Goal: Transaction & Acquisition: Purchase product/service

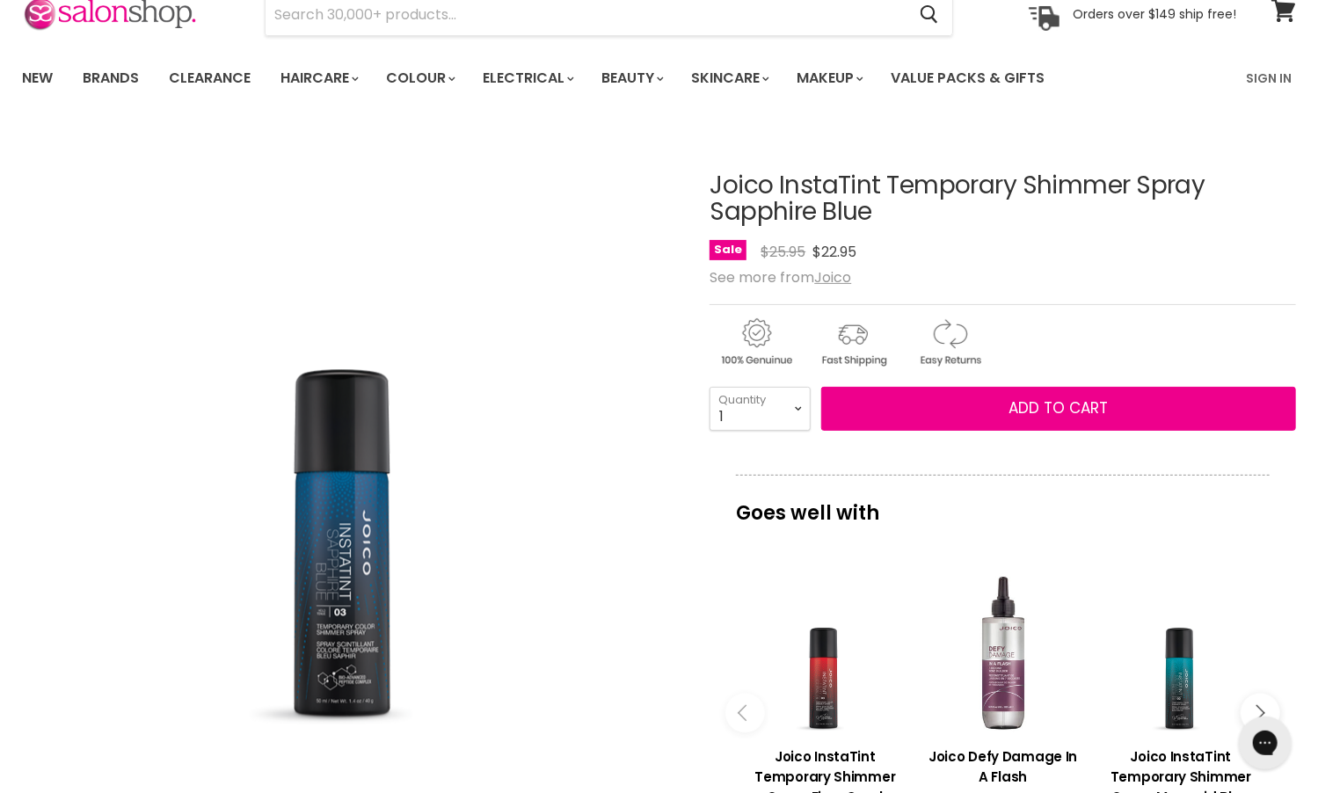
scroll to position [78, 0]
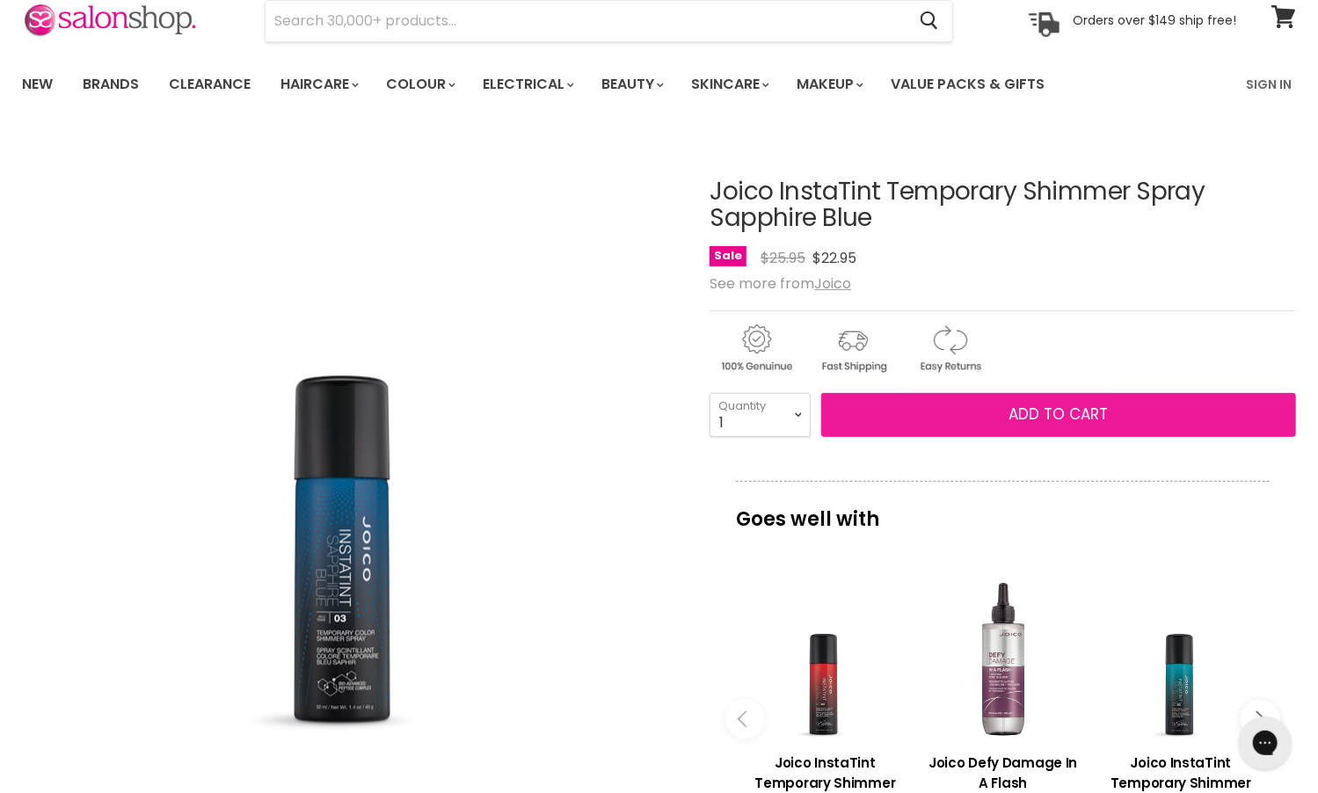
click at [1007, 406] on button "Add to cart" at bounding box center [1058, 415] width 475 height 44
click at [1040, 412] on span "Add to cart" at bounding box center [1059, 414] width 99 height 21
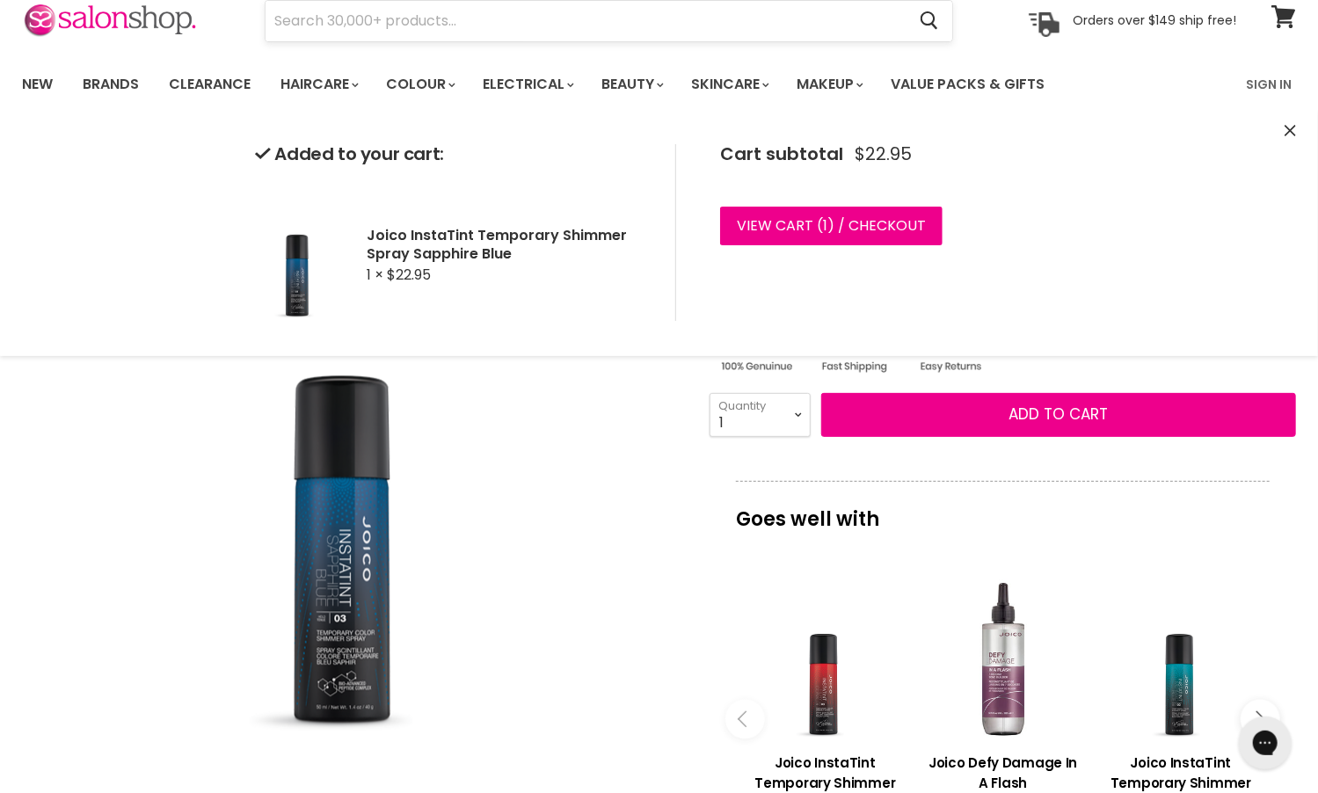
click at [434, 16] on input "Search" at bounding box center [586, 21] width 640 height 40
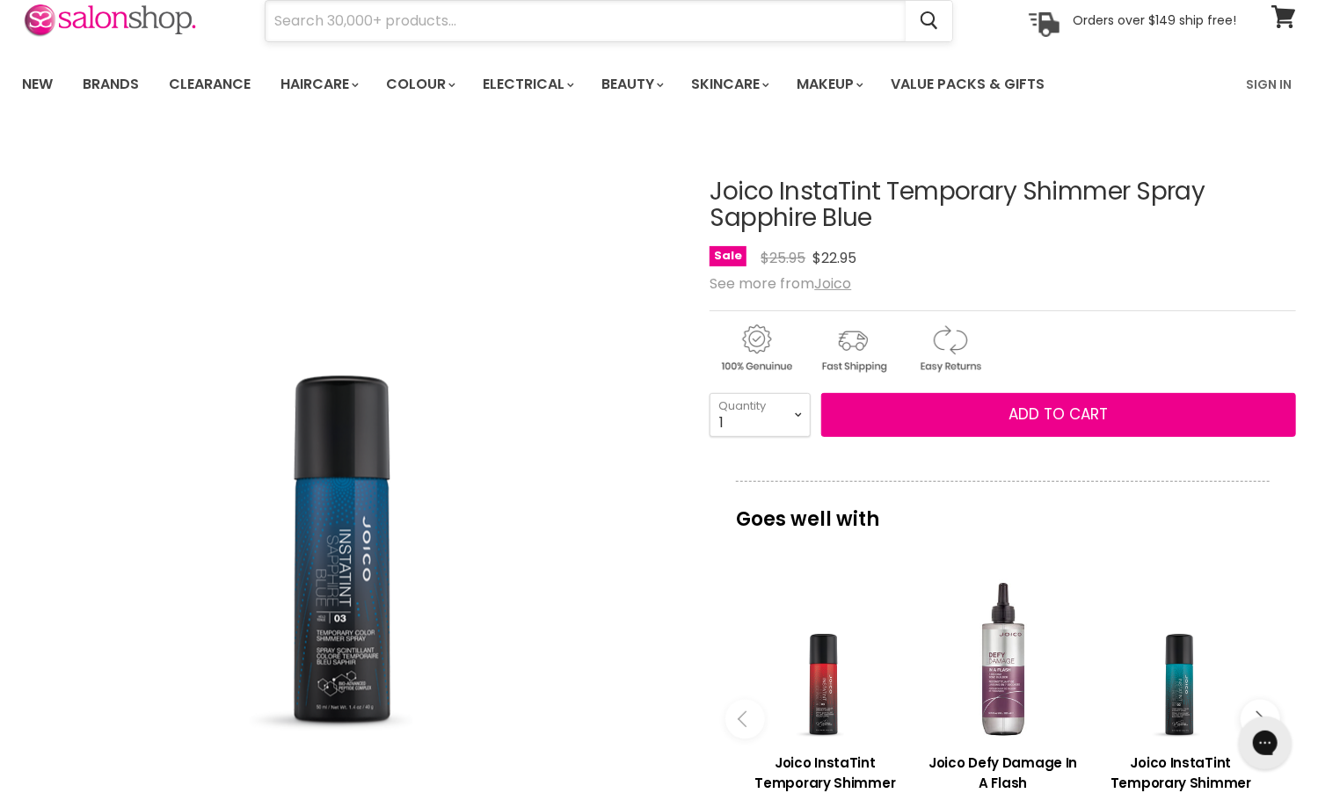
click at [431, 21] on input "Search" at bounding box center [586, 21] width 640 height 40
paste input "Mofajang"
type input "Mofajang"
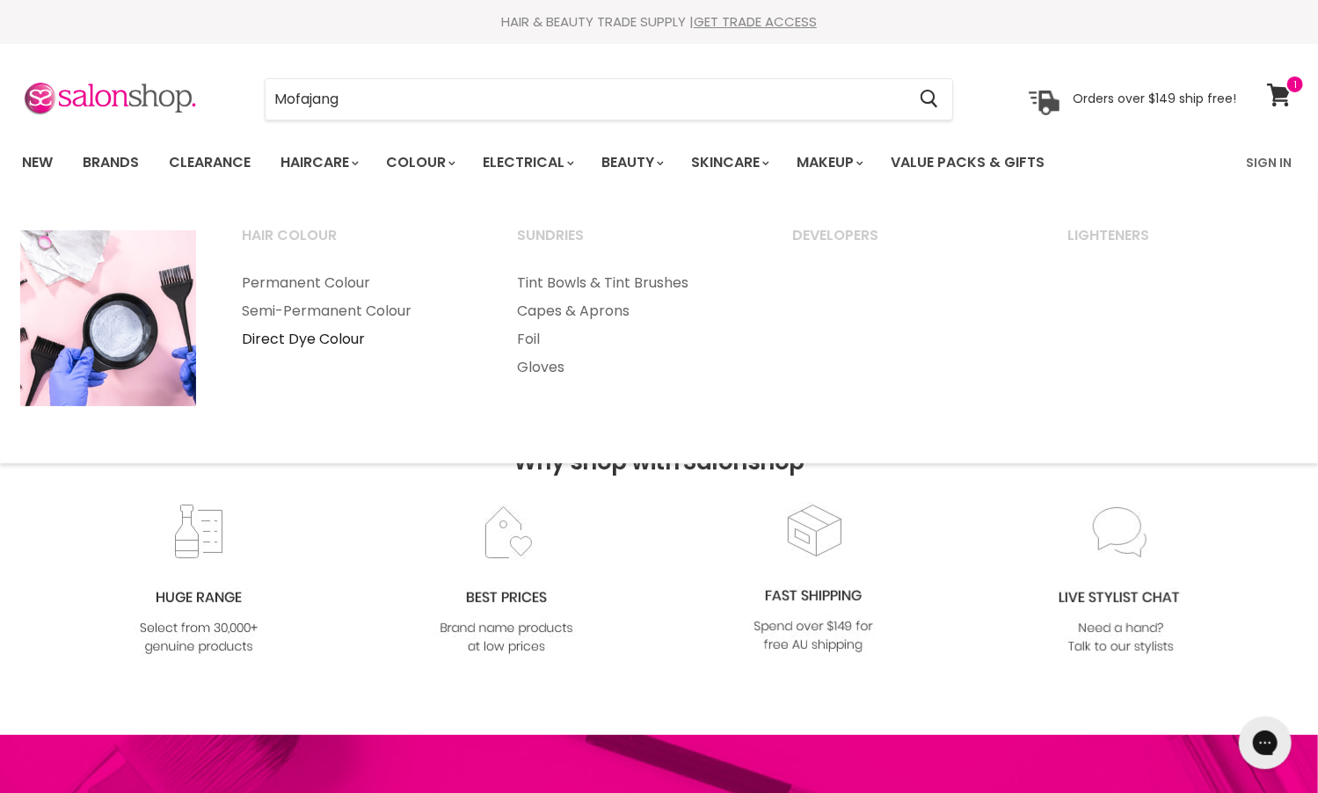
click at [332, 336] on link "Direct Dye Colour" at bounding box center [356, 339] width 272 height 28
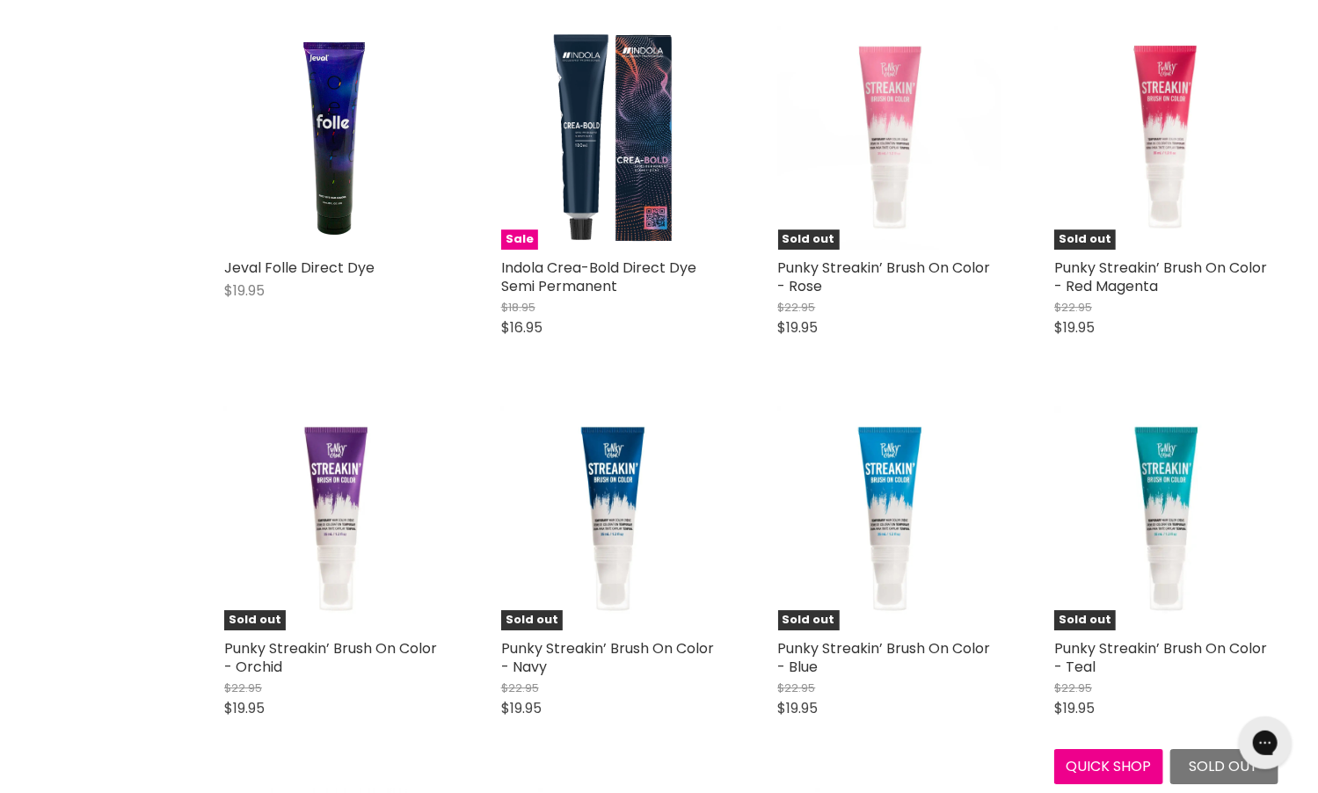
scroll to position [3322, 0]
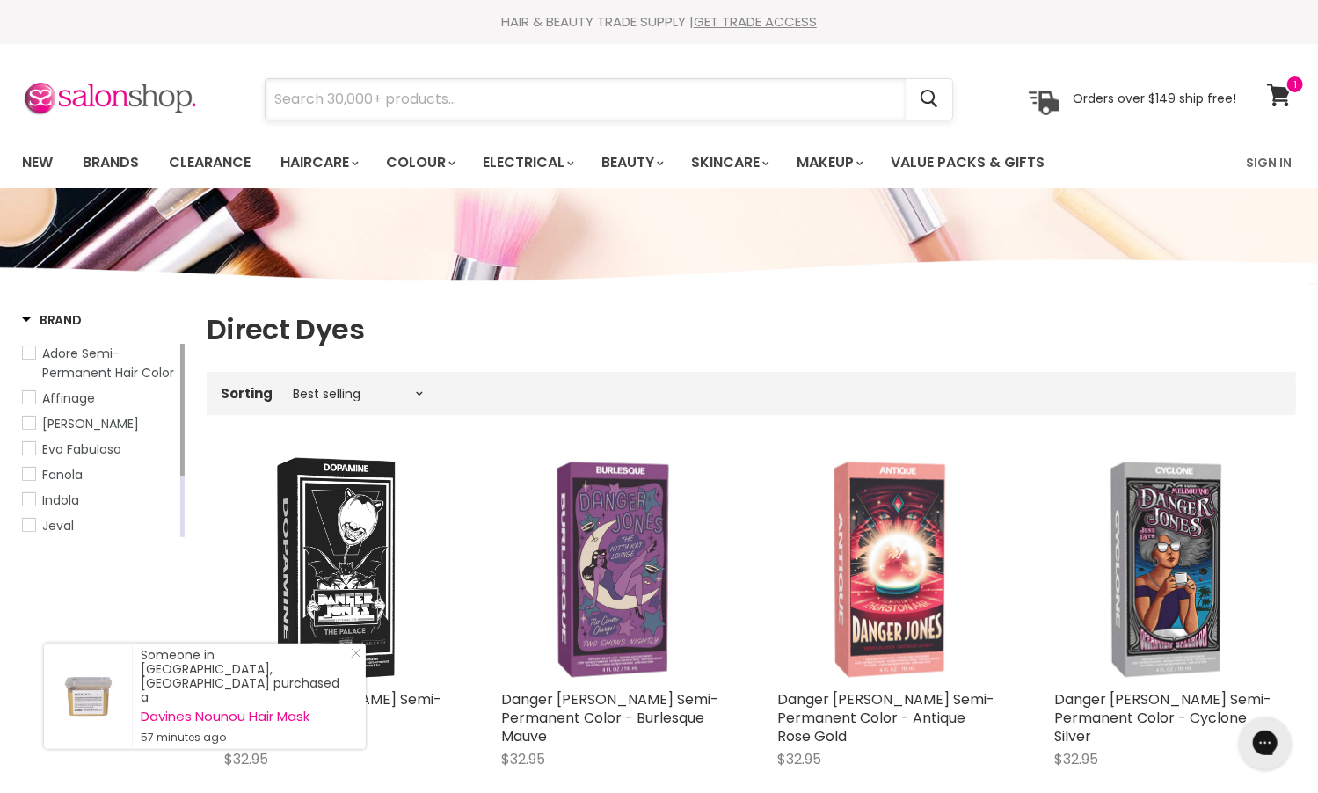
click at [458, 93] on input "Search" at bounding box center [586, 99] width 640 height 40
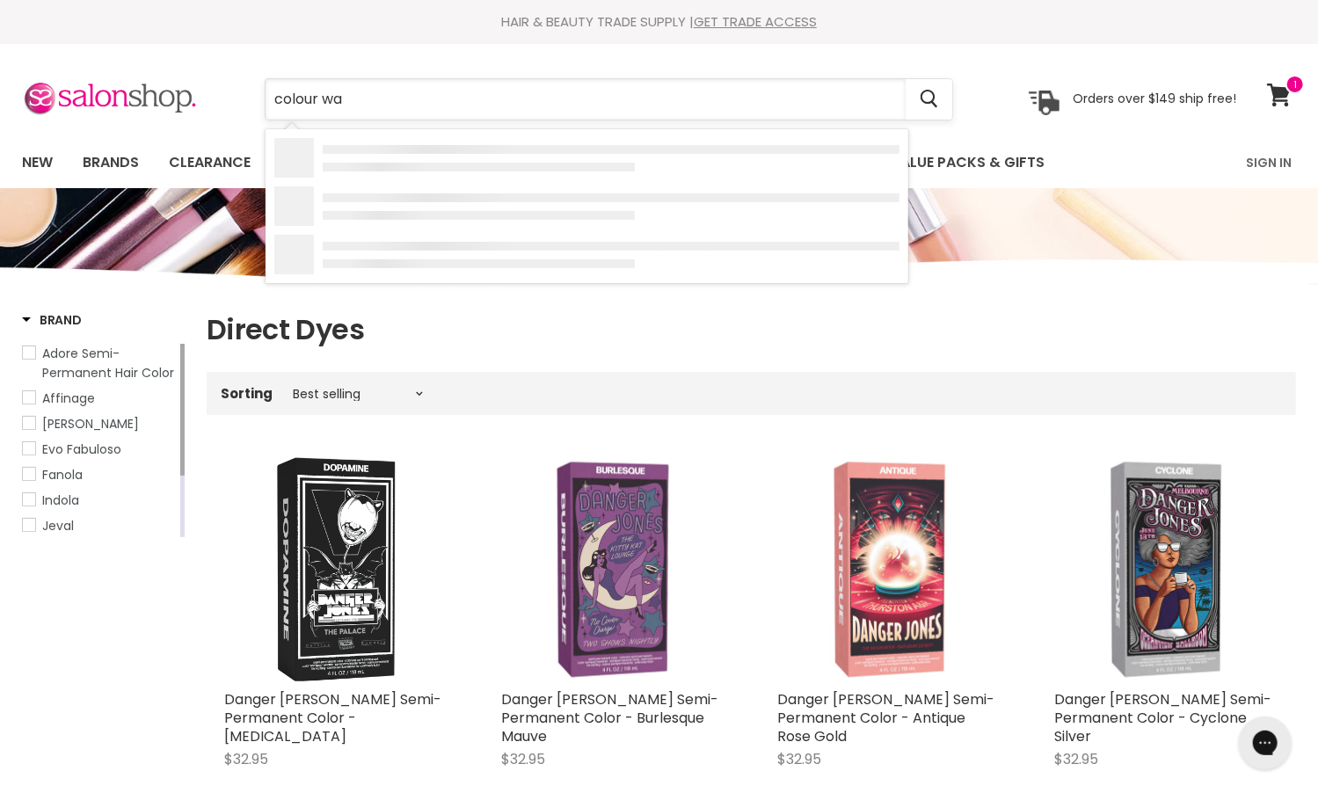
type input "colour wax"
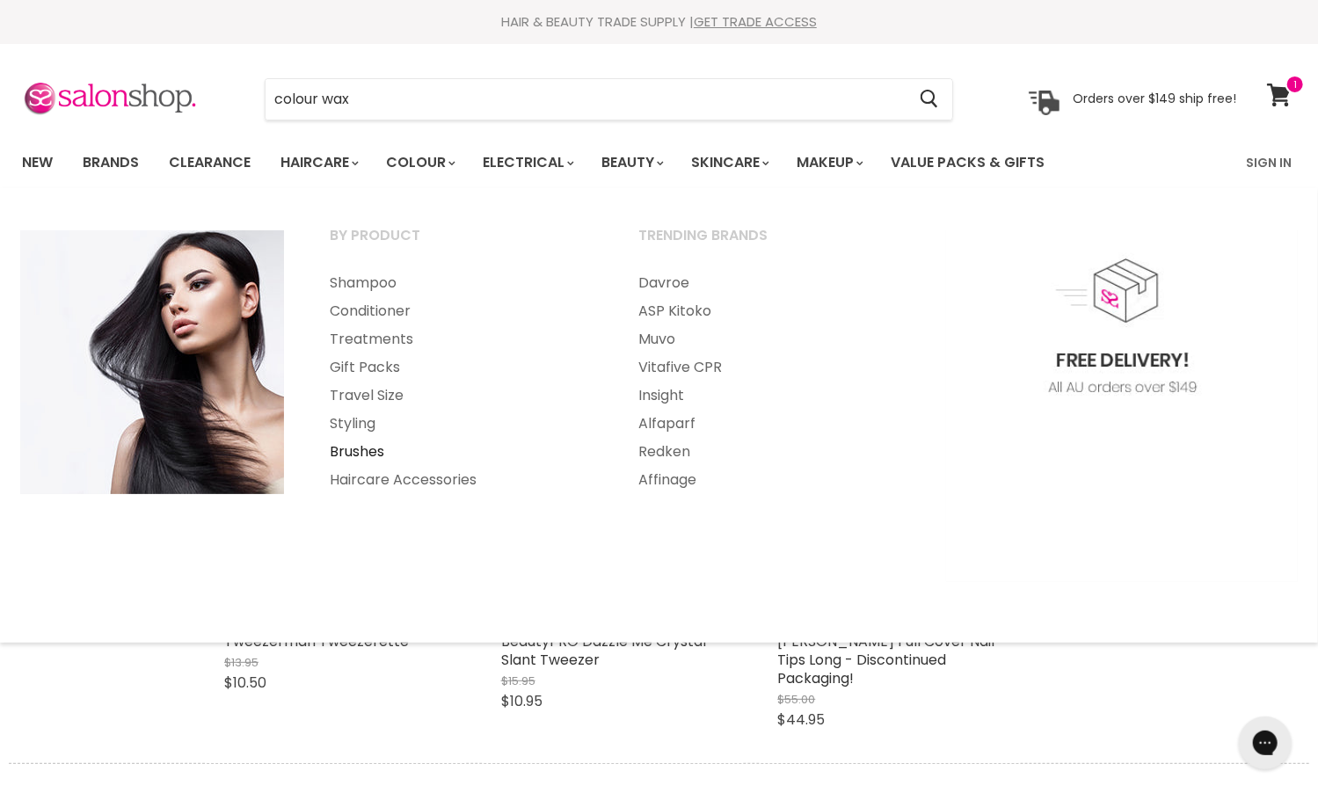
click at [349, 451] on link "Brushes" at bounding box center [461, 452] width 306 height 28
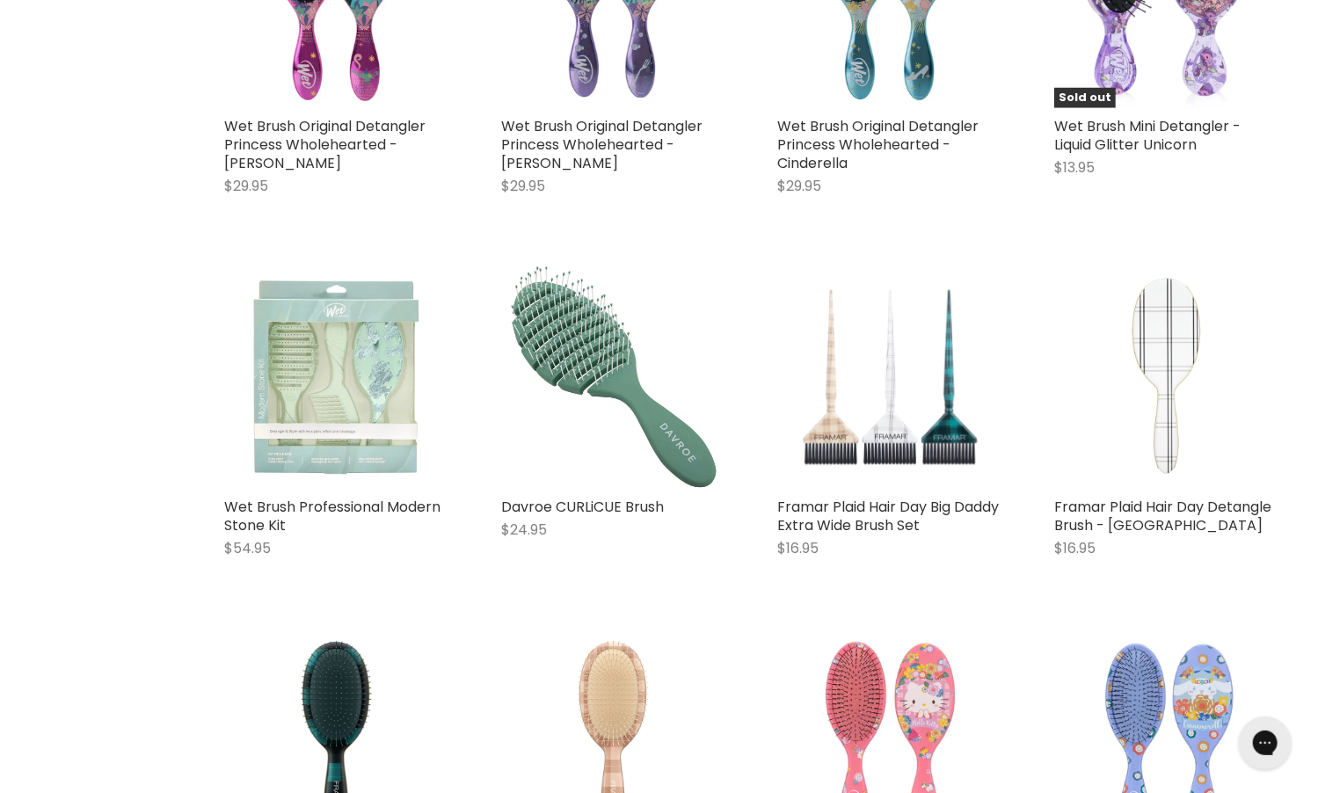
scroll to position [8696, 0]
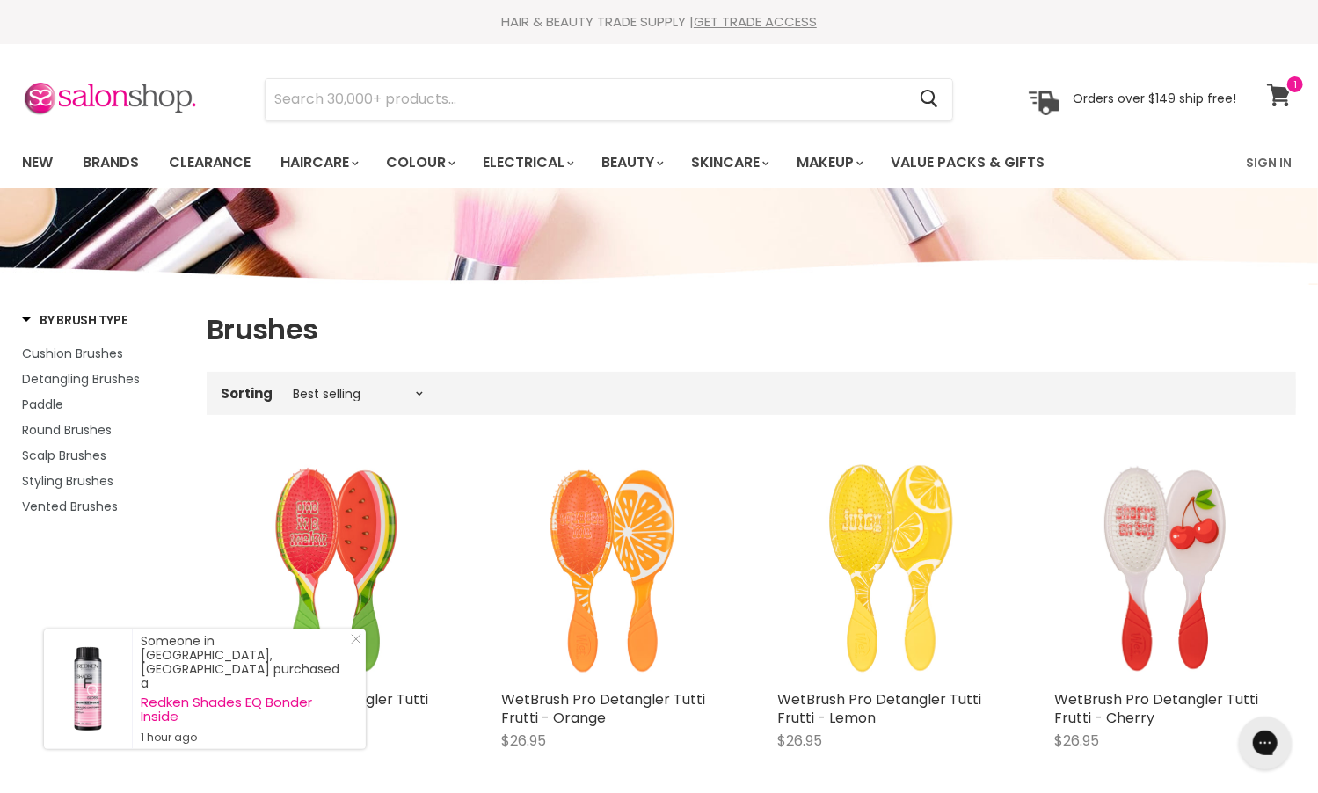
click at [1277, 85] on icon at bounding box center [1279, 95] width 25 height 23
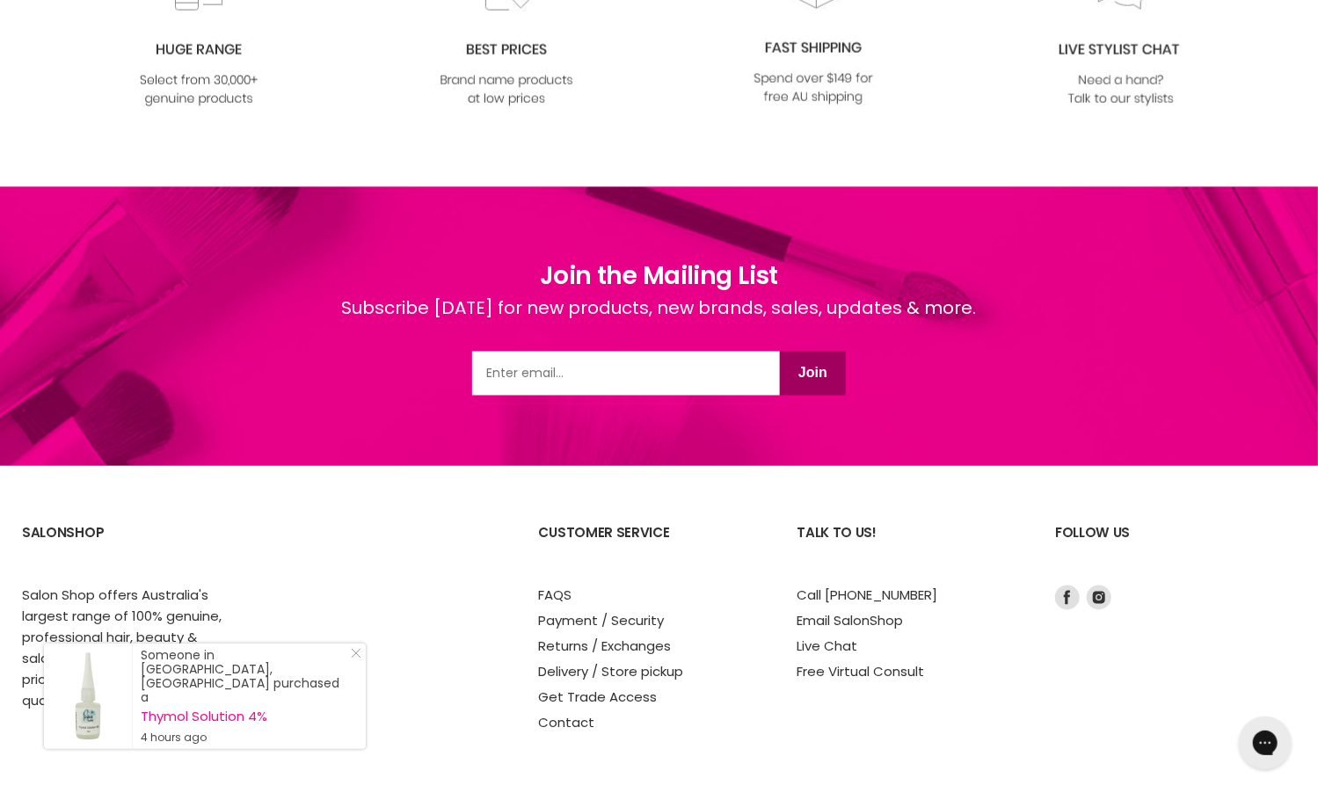
scroll to position [1536, 0]
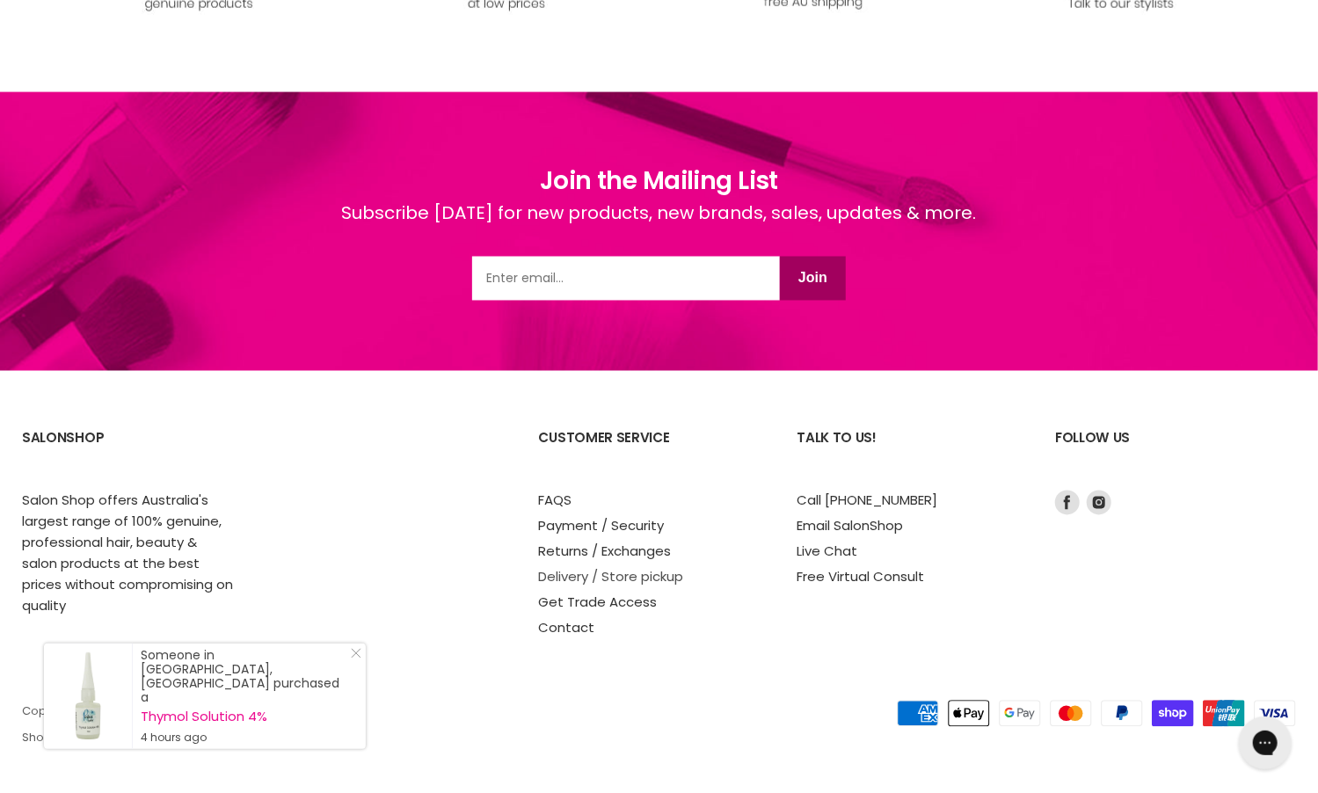
click at [609, 579] on link "Delivery / Store pickup" at bounding box center [611, 577] width 145 height 18
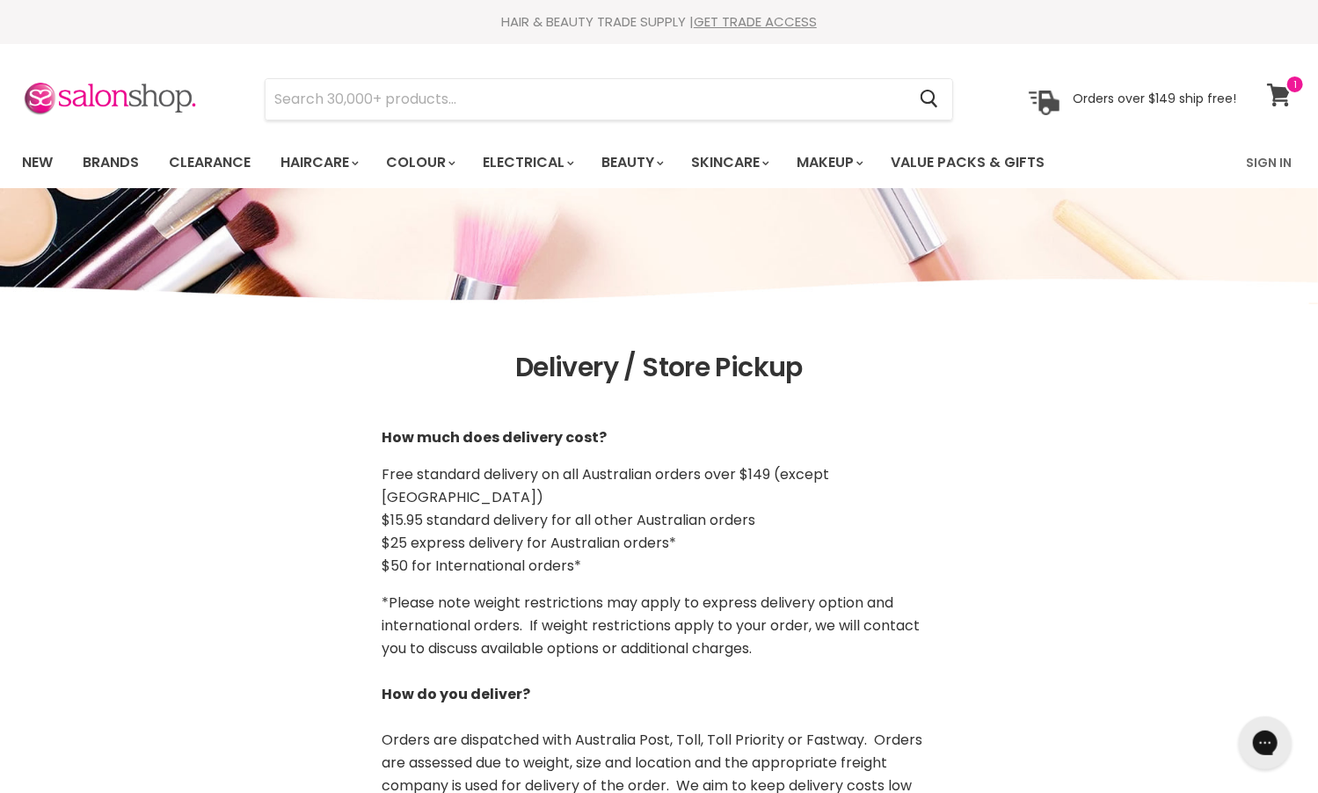
click at [1273, 92] on icon at bounding box center [1279, 95] width 24 height 23
